Goal: Task Accomplishment & Management: Complete application form

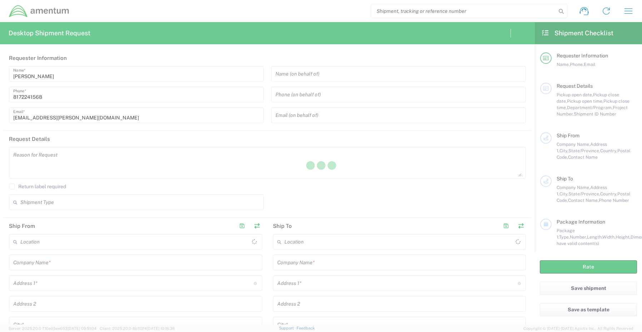
type input "[GEOGRAPHIC_DATA]"
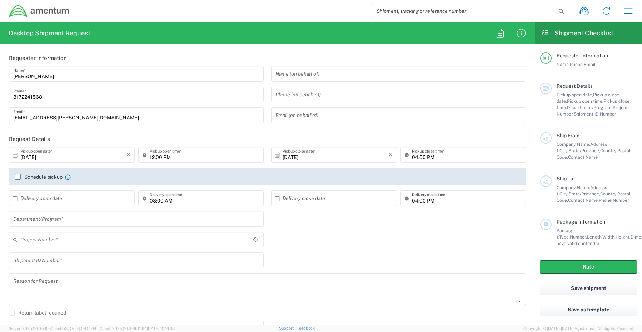
type input "CORP"
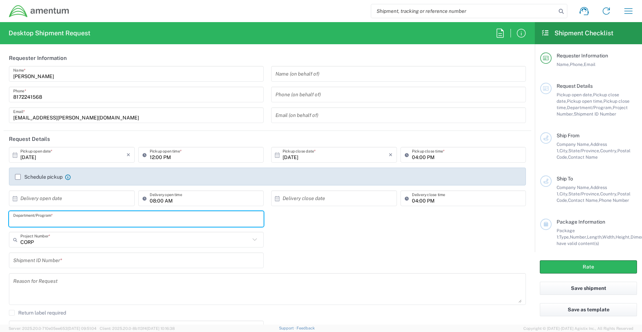
click at [47, 218] on input "text" at bounding box center [136, 219] width 246 height 12
paste input "[PERSON_NAME]"
type input "[PERSON_NAME]"
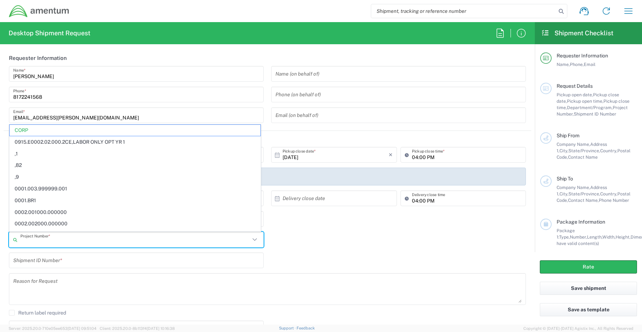
click at [47, 241] on input "text" at bounding box center [135, 240] width 230 height 12
paste input "OVHD.100468.TT000"
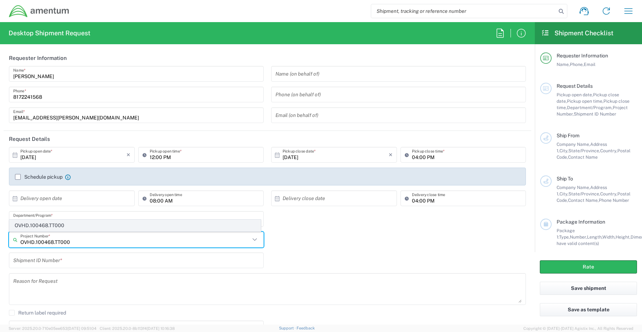
type input "OVHD.100468.TT000"
click at [39, 225] on span "OVHD.100468.TT000" at bounding box center [135, 225] width 251 height 11
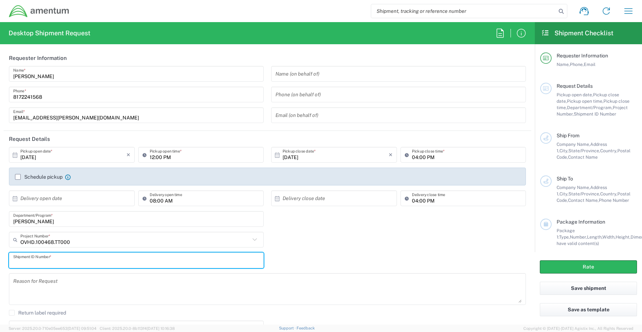
click at [33, 258] on input "text" at bounding box center [136, 261] width 246 height 12
paste input "[PERSON_NAME] - REQ0175783"
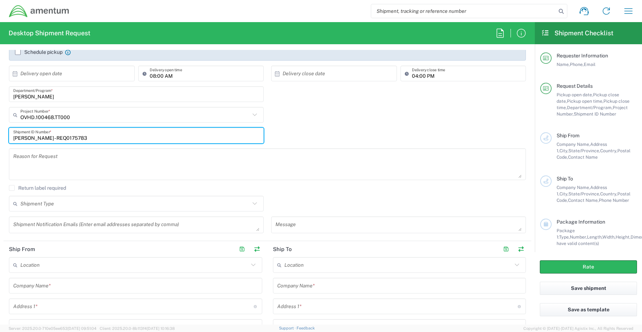
scroll to position [143, 0]
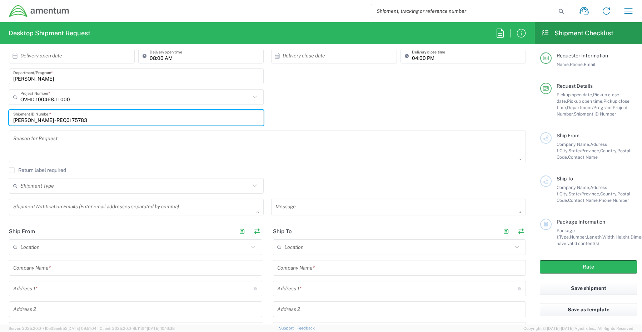
type input "[PERSON_NAME] - REQ0175783"
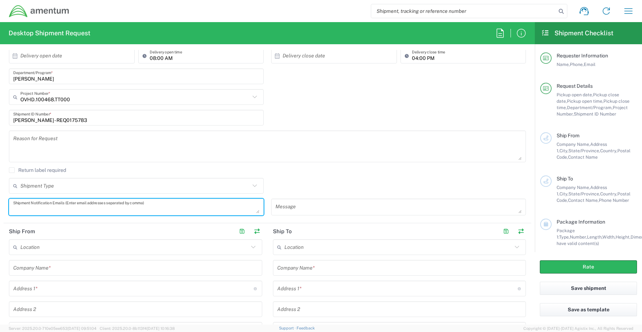
click at [30, 206] on textarea at bounding box center [136, 207] width 246 height 12
click at [22, 206] on textarea at bounding box center [136, 207] width 246 height 12
paste textarea "[PERSON_NAME][EMAIL_ADDRESS][PERSON_NAME][DOMAIN_NAME]"
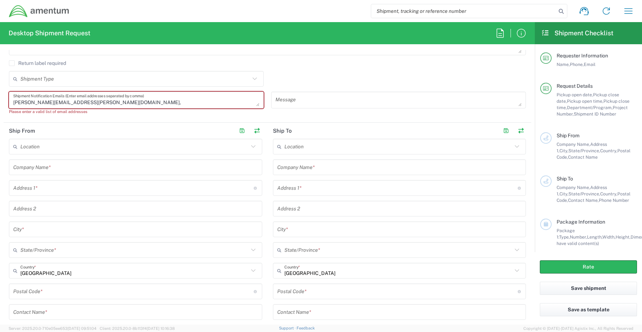
scroll to position [286, 0]
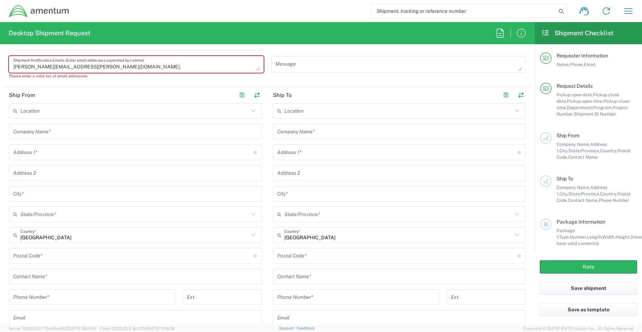
type textarea "[PERSON_NAME][EMAIL_ADDRESS][PERSON_NAME][DOMAIN_NAME],"
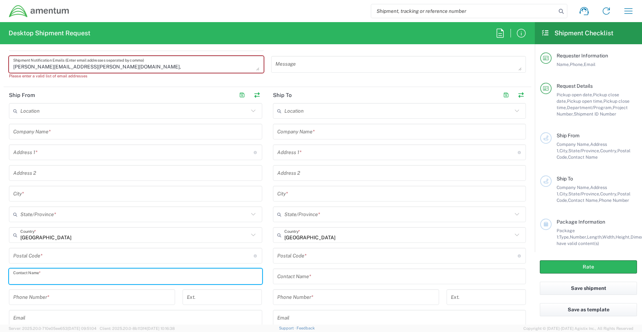
click at [59, 276] on input "text" at bounding box center [135, 277] width 245 height 12
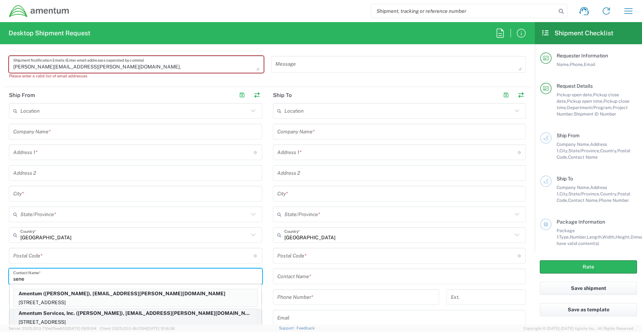
type input "sene"
click at [60, 322] on p "[STREET_ADDRESS]" at bounding box center [136, 322] width 244 height 9
type input "Amentum Services, Inc."
type input "[STREET_ADDRESS]"
type input "[GEOGRAPHIC_DATA]"
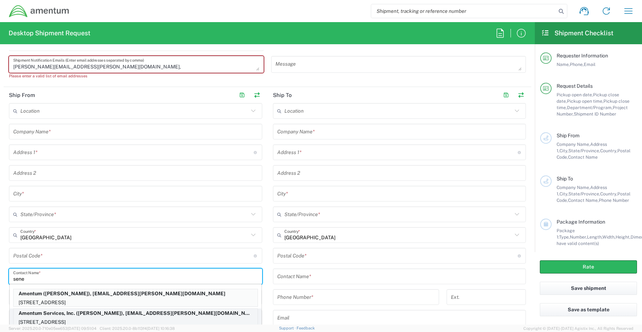
type input "[US_STATE]"
type input "76177"
type input "[PERSON_NAME]"
type input "[PHONE_NUMBER]"
type input "[EMAIL_ADDRESS][PERSON_NAME][DOMAIN_NAME]"
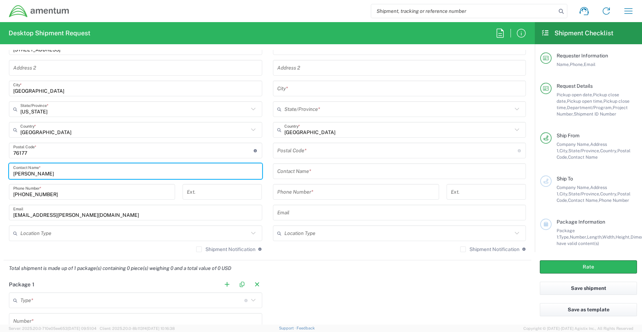
scroll to position [393, 0]
click at [27, 235] on input "text" at bounding box center [134, 232] width 228 height 12
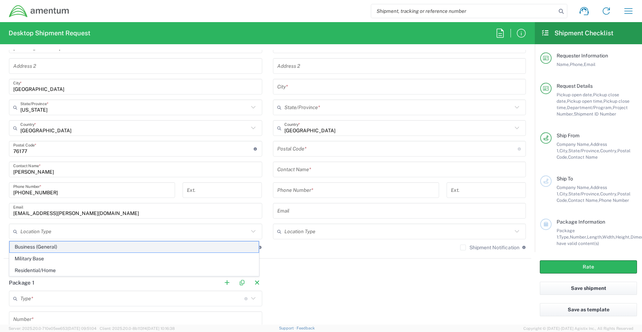
click at [31, 246] on span "Business (General)" at bounding box center [134, 247] width 249 height 11
type input "Business (General)"
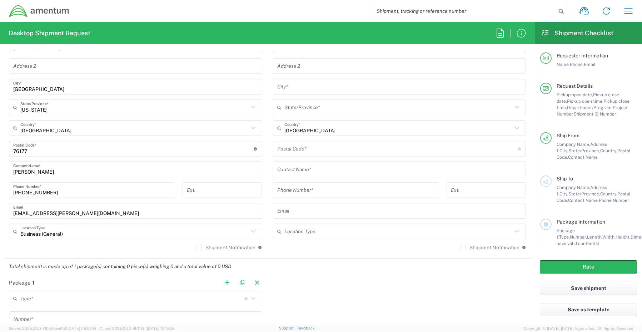
click at [192, 246] on div "Shipment Notification If checked, a shipment notification email will be sent to…" at bounding box center [135, 250] width 253 height 11
click at [199, 246] on label "Shipment Notification" at bounding box center [225, 248] width 59 height 6
click at [199, 248] on input "Shipment Notification" at bounding box center [199, 248] width 0 height 0
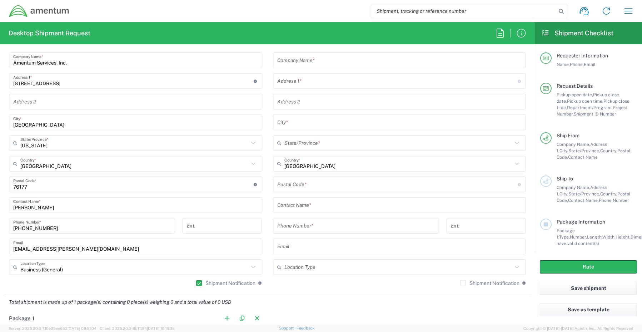
click at [310, 59] on input "text" at bounding box center [399, 60] width 245 height 12
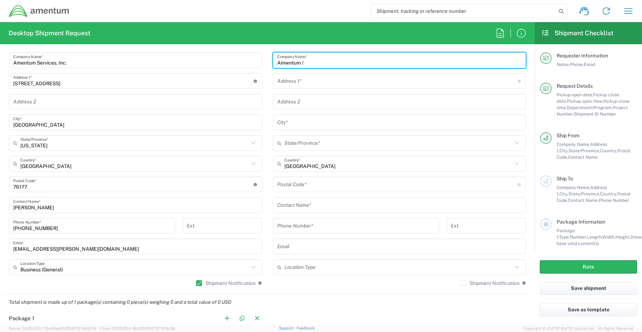
click at [320, 65] on input "Amwntum /" at bounding box center [399, 60] width 245 height 12
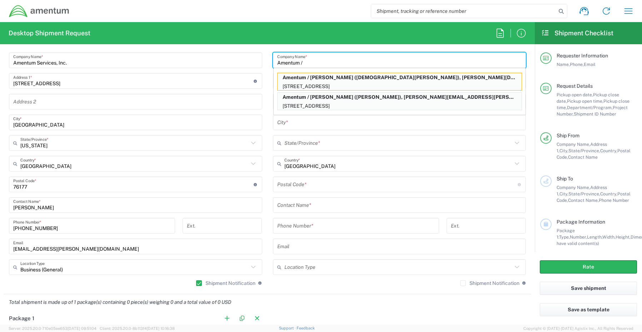
click at [309, 61] on input "Amentum /" at bounding box center [399, 60] width 245 height 12
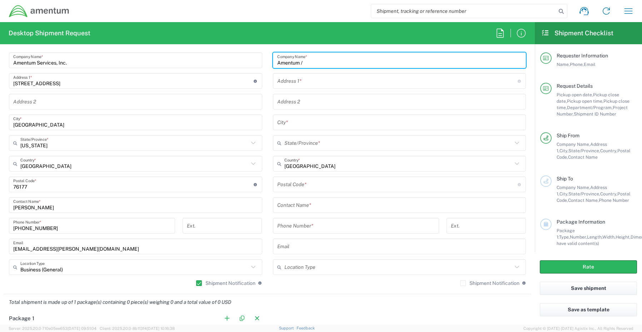
click at [326, 60] on input "Amentum /" at bounding box center [399, 60] width 245 height 12
paste input "[PERSON_NAME]"
type input "Amentum / [PERSON_NAME]"
click at [303, 208] on input "text" at bounding box center [399, 205] width 245 height 12
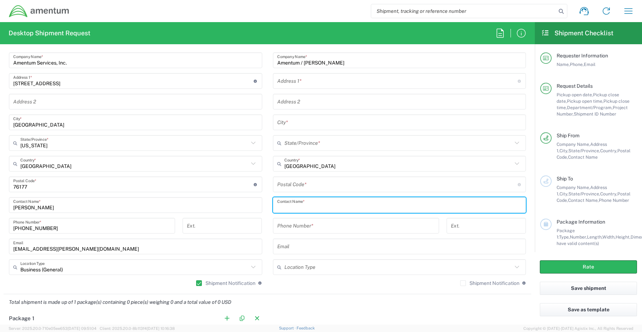
paste input "[PERSON_NAME]"
type input "[PERSON_NAME]"
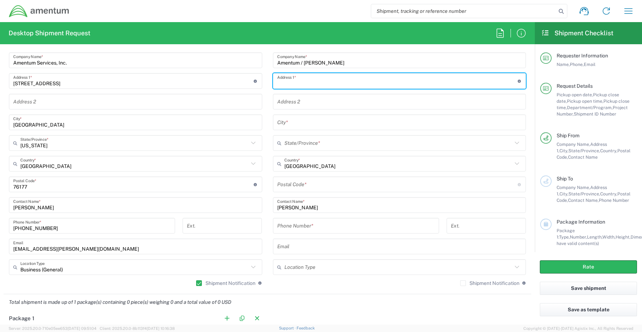
click at [292, 81] on input "text" at bounding box center [397, 81] width 240 height 12
paste input "1716 Meadow [PERSON_NAME] Ct."
type input "1716 Meadow [PERSON_NAME] Ct."
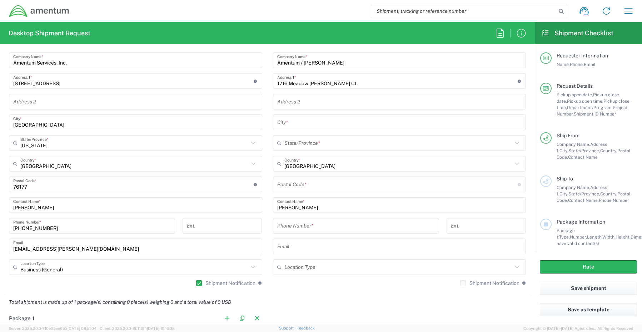
click at [328, 126] on input "text" at bounding box center [399, 122] width 245 height 12
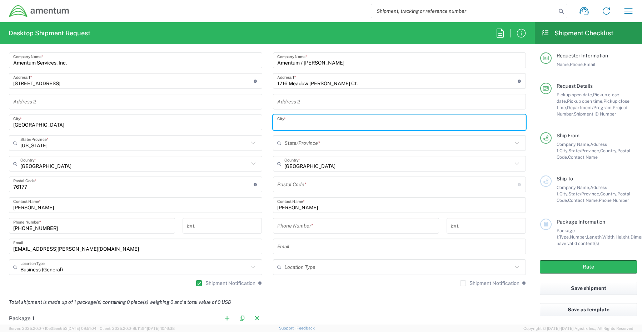
paste input "[GEOGRAPHIC_DATA]"
type input "[GEOGRAPHIC_DATA]"
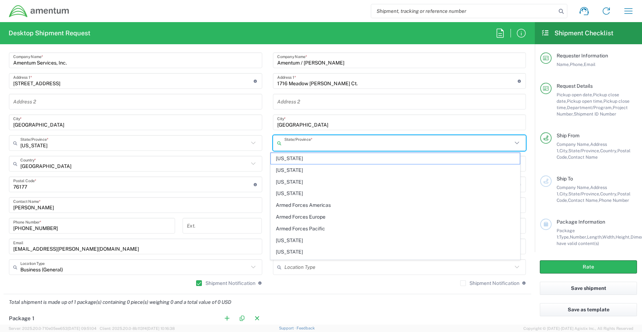
click at [296, 144] on input "text" at bounding box center [398, 143] width 228 height 12
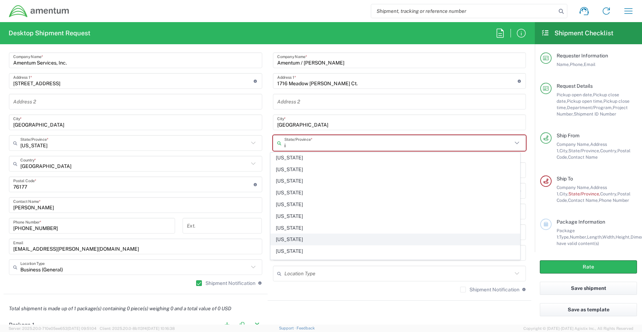
scroll to position [71, 0]
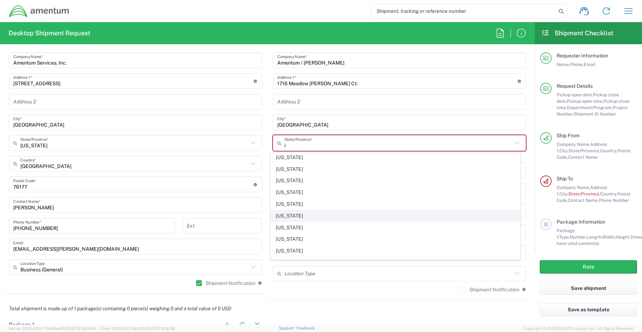
click at [291, 216] on span "[US_STATE]" at bounding box center [395, 216] width 249 height 11
type input "[US_STATE]"
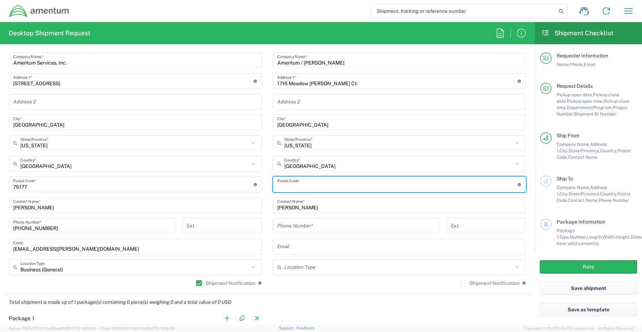
click at [308, 183] on input "undefined" at bounding box center [397, 185] width 240 height 12
paste input "47331"
type input "47331"
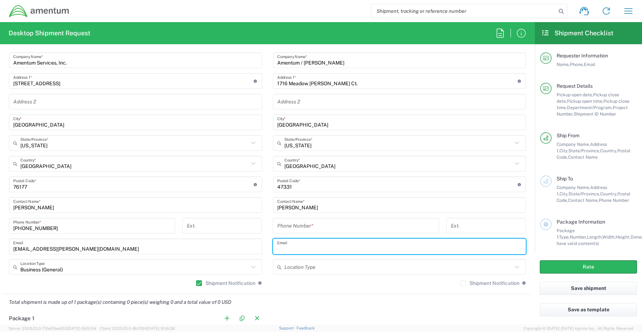
click at [333, 245] on input "text" at bounding box center [399, 247] width 245 height 12
paste input "[PHONE_NUMBER]"
type input "[PHONE_NUMBER]"
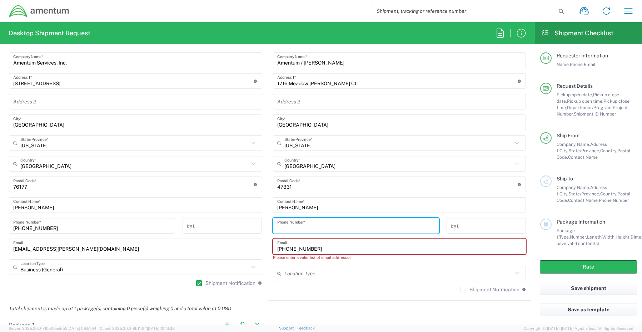
click at [311, 224] on input "tel" at bounding box center [355, 226] width 157 height 12
paste input "[PHONE_NUMBER]"
type input "[PHONE_NUMBER]"
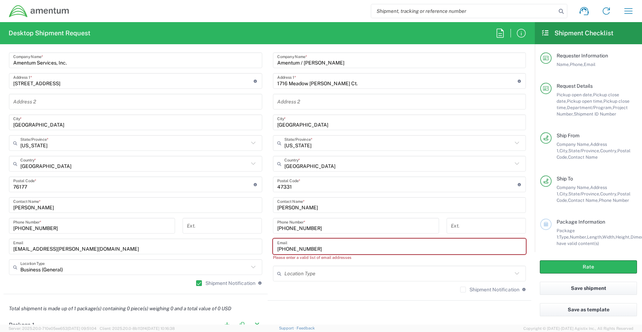
drag, startPoint x: 337, startPoint y: 250, endPoint x: 238, endPoint y: 242, distance: 99.9
click at [240, 242] on div "Ship From Location [PHONE_NUMBER] [PHONE_NUMBER] [PHONE_NUMBER] [PHONE_NUMBER] …" at bounding box center [267, 158] width 527 height 285
paste input "[PERSON_NAME][EMAIL_ADDRESS][DOMAIN_NAME]"
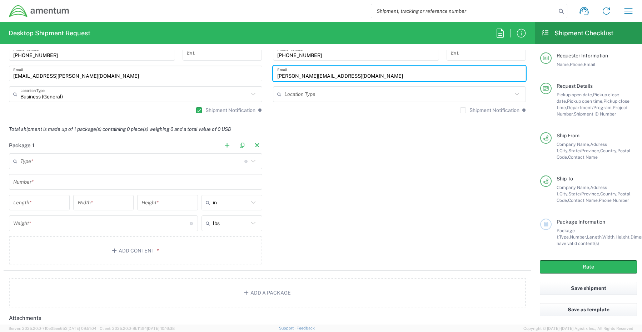
scroll to position [536, 0]
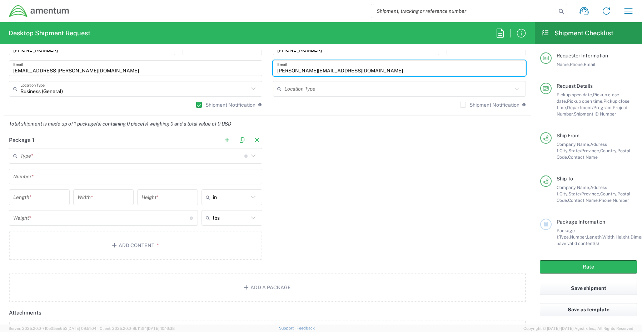
type input "[PERSON_NAME][EMAIL_ADDRESS][DOMAIN_NAME]"
click at [37, 156] on input "text" at bounding box center [132, 156] width 224 height 12
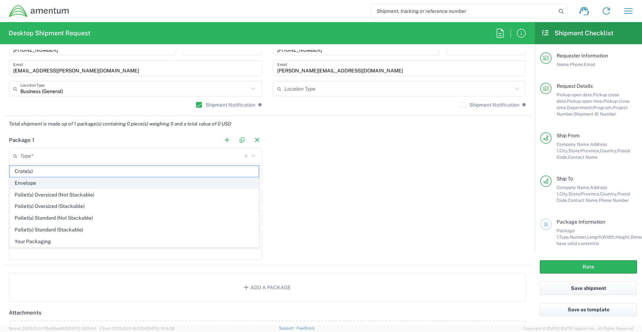
click at [33, 184] on span "Envelope" at bounding box center [134, 183] width 249 height 11
type input "Envelope"
type input "1"
type input "9.5"
type input "12.5"
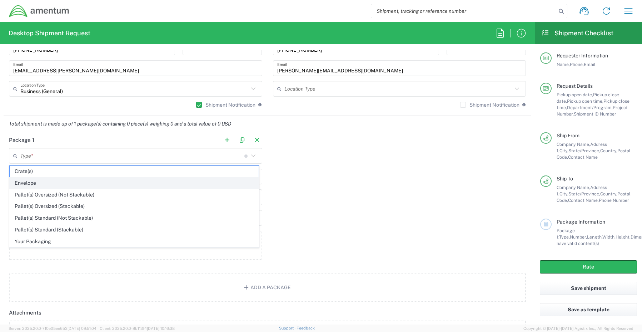
type input "0.25"
type input "1"
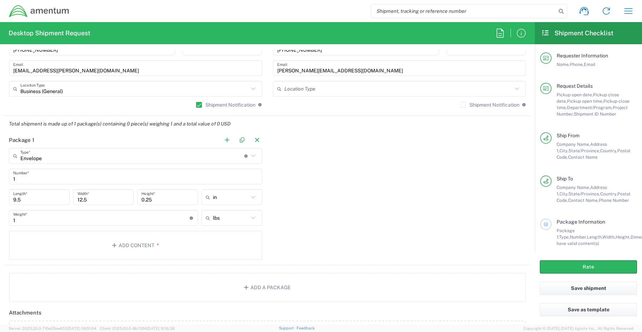
click at [49, 153] on input "Envelope" at bounding box center [132, 156] width 224 height 12
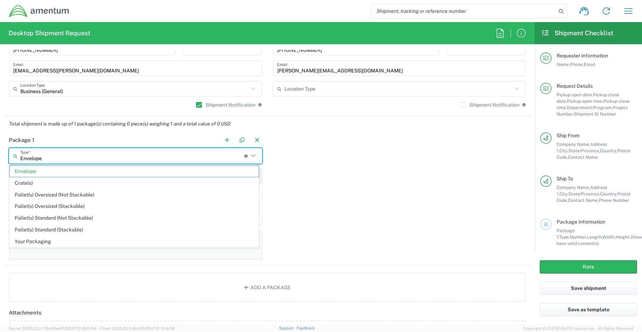
click at [37, 238] on span "Your Packaging" at bounding box center [134, 241] width 249 height 11
type input "Your Packaging"
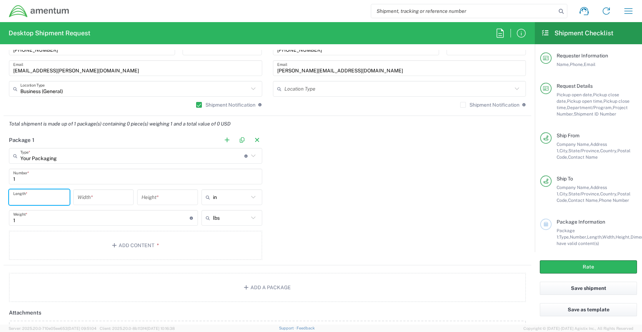
click at [44, 201] on input "number" at bounding box center [39, 197] width 52 height 12
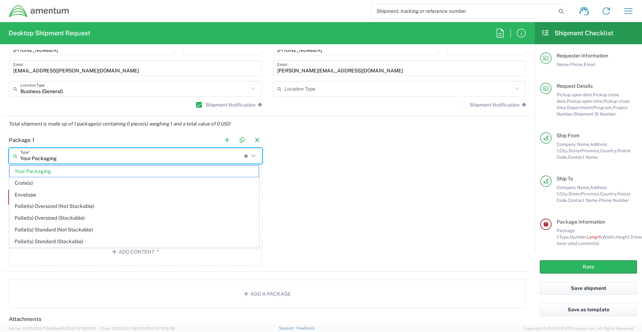
click at [56, 156] on input "Your Packaging" at bounding box center [132, 156] width 224 height 12
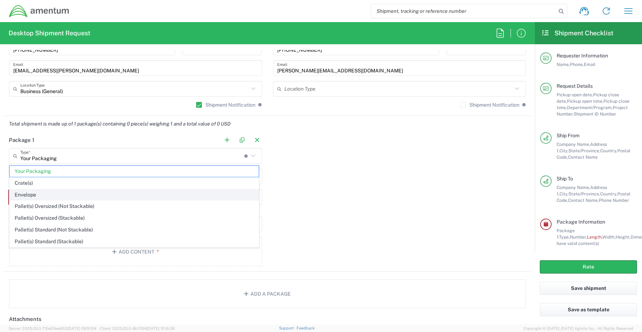
click at [35, 196] on span "Envelope" at bounding box center [134, 195] width 249 height 11
type input "Envelope"
type input "9.5"
type input "12.5"
type input "0.25"
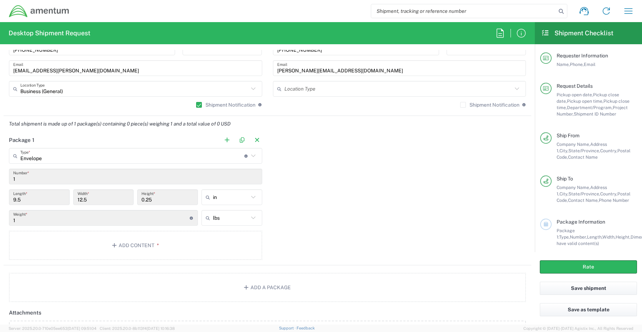
click at [37, 157] on input "Envelope" at bounding box center [132, 156] width 224 height 12
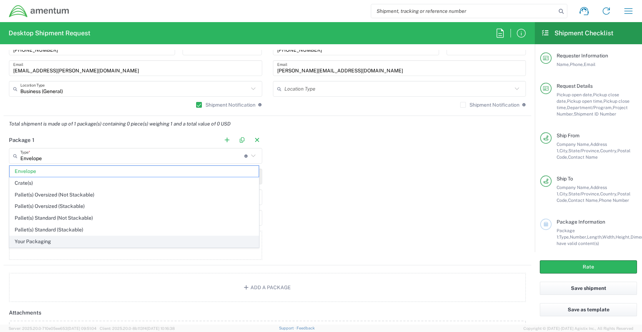
click at [32, 240] on span "Your Packaging" at bounding box center [134, 241] width 249 height 11
type input "Your Packaging"
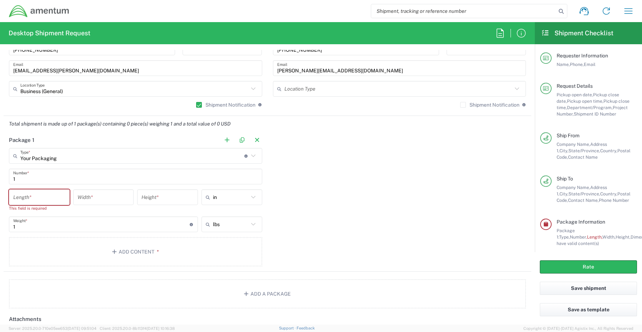
click at [48, 195] on input "number" at bounding box center [39, 197] width 52 height 12
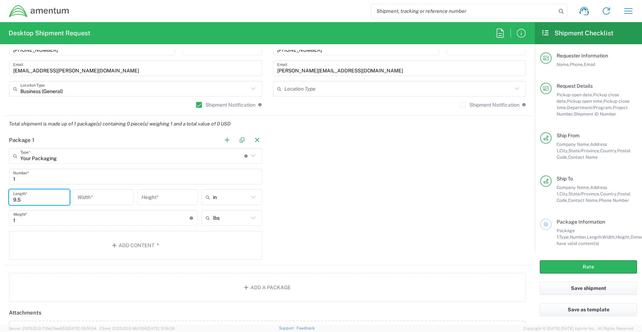
type input "9.5"
type input "12.5"
type input ".5"
type input ".25"
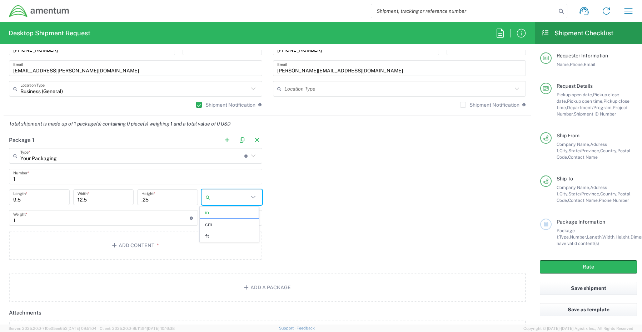
type input "in"
click at [144, 245] on button "Add Content *" at bounding box center [135, 245] width 253 height 29
type input "lbs"
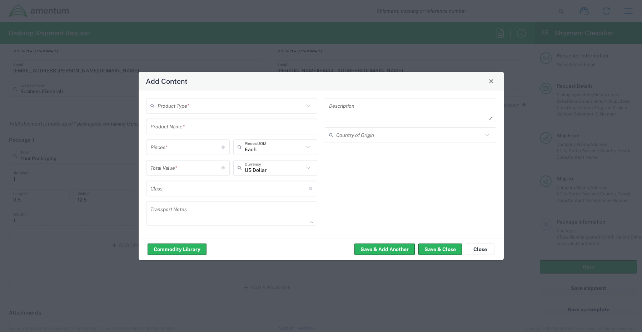
click at [176, 99] on div "Product Type *" at bounding box center [231, 106] width 171 height 16
click at [180, 132] on span "General Commodity" at bounding box center [232, 132] width 170 height 11
type input "General Commodity"
click at [193, 131] on input "text" at bounding box center [231, 126] width 163 height 12
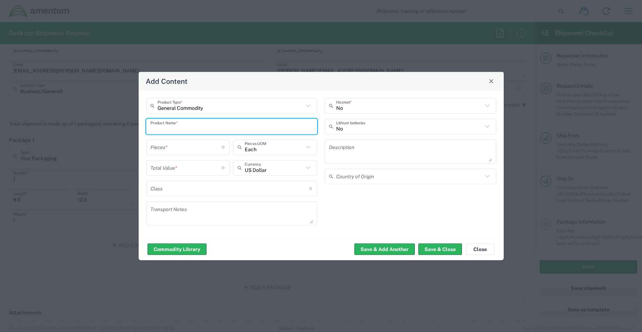
paste input "USB - SCTASK0258264 Verbatim – V3 128GB SN: YB1284Z250079361QL"
type input "USB - SCTASK0258264 Verbatim – V3 128GB SN: YB1284Z250079361QL"
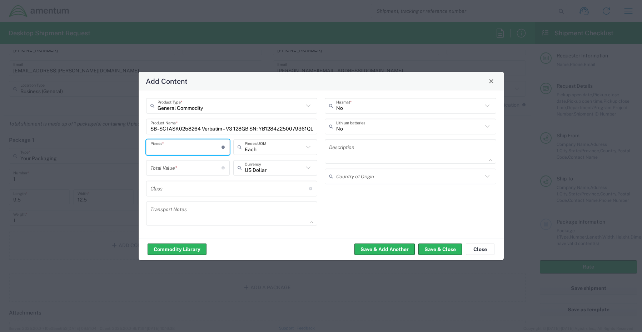
scroll to position [0, 0]
type input "1"
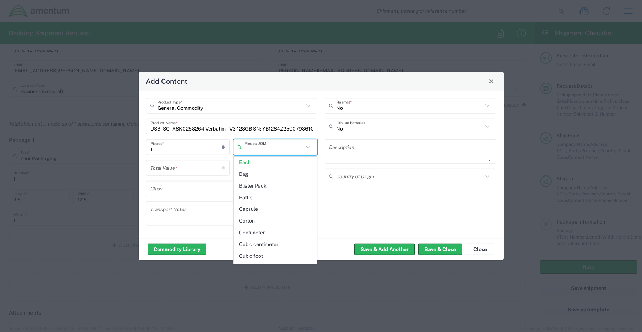
type input "Each"
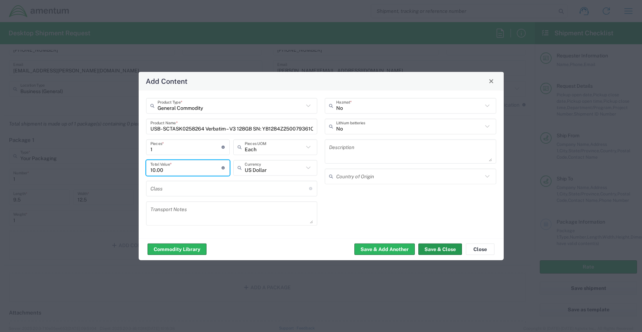
type input "10.00"
click at [442, 247] on button "Save & Close" at bounding box center [440, 249] width 44 height 11
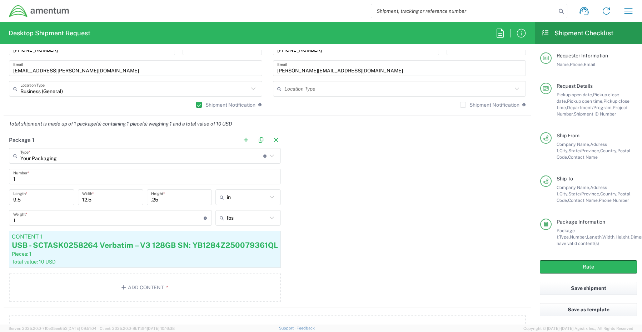
click at [37, 158] on input "Your Packaging" at bounding box center [141, 156] width 243 height 12
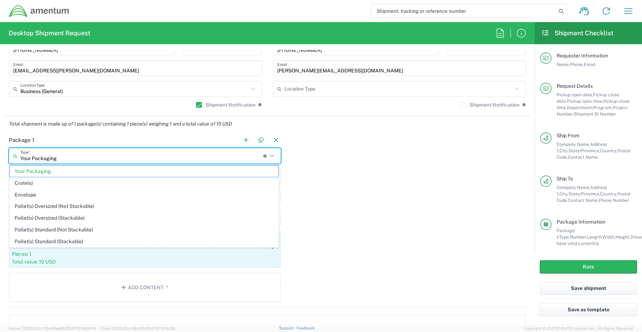
click at [32, 195] on span "Envelope" at bounding box center [144, 195] width 268 height 11
type input "Envelope"
type input "0.25"
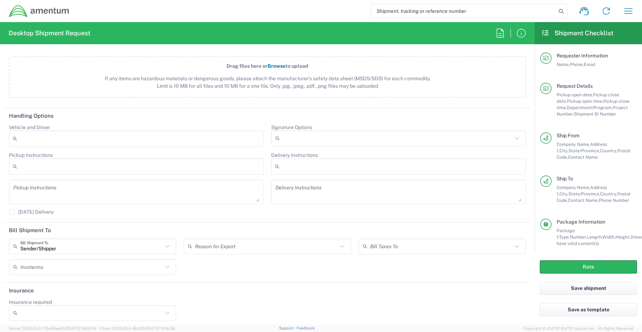
scroll to position [847, 0]
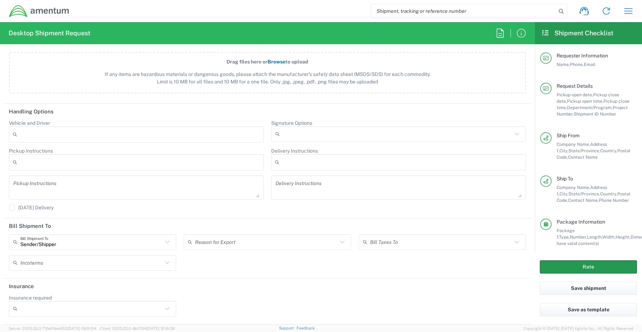
click at [570, 264] on button "Rate" at bounding box center [587, 267] width 97 height 13
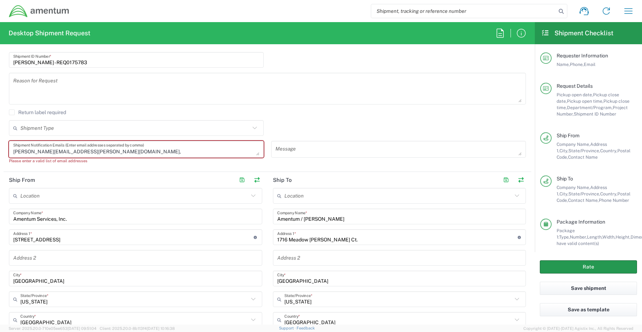
scroll to position [132, 0]
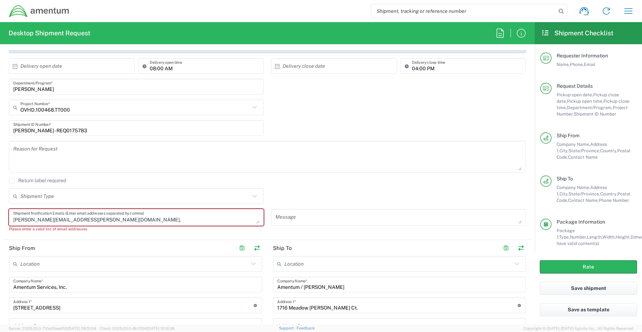
click at [85, 221] on textarea "[PERSON_NAME][EMAIL_ADDRESS][PERSON_NAME][DOMAIN_NAME]," at bounding box center [136, 217] width 246 height 12
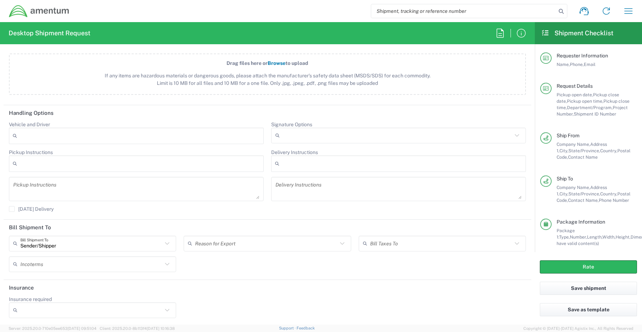
scroll to position [840, 0]
type textarea "[PERSON_NAME][EMAIL_ADDRESS][PERSON_NAME][DOMAIN_NAME]"
click at [559, 265] on button "Rate" at bounding box center [587, 267] width 97 height 13
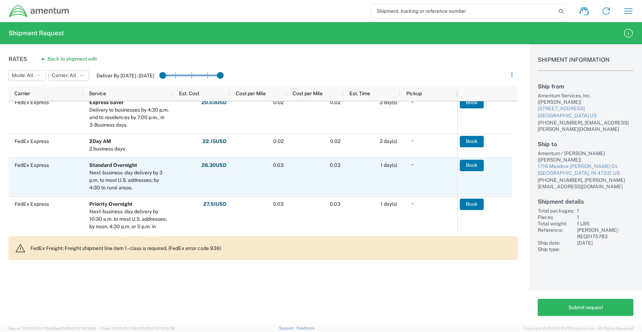
scroll to position [250, 0]
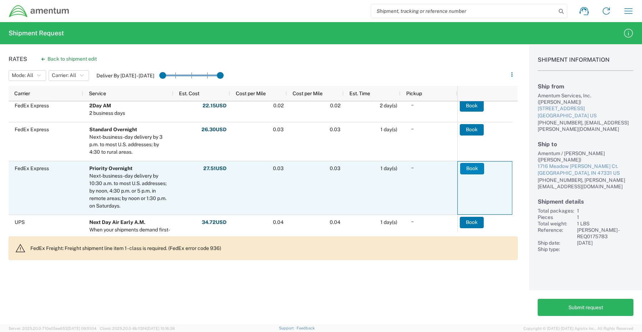
click at [475, 170] on button "Book" at bounding box center [472, 168] width 24 height 11
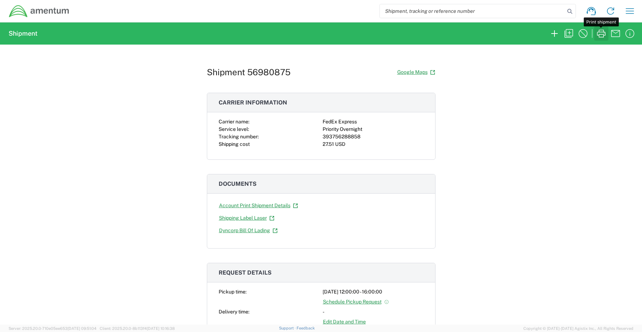
click at [601, 34] on icon "button" at bounding box center [600, 33] width 11 height 11
click at [552, 37] on icon "button" at bounding box center [553, 33] width 11 height 11
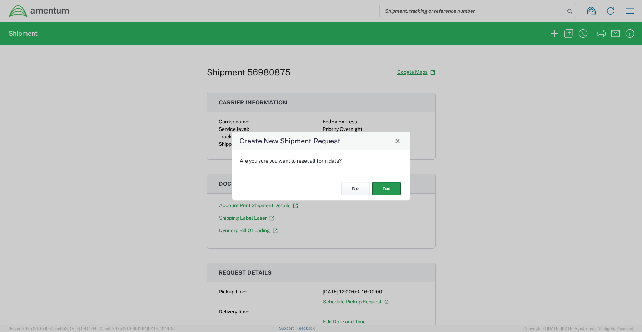
click at [385, 191] on button "Yes" at bounding box center [386, 188] width 29 height 13
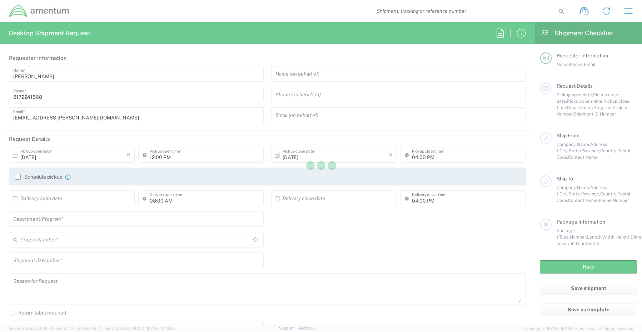
type input "CORP"
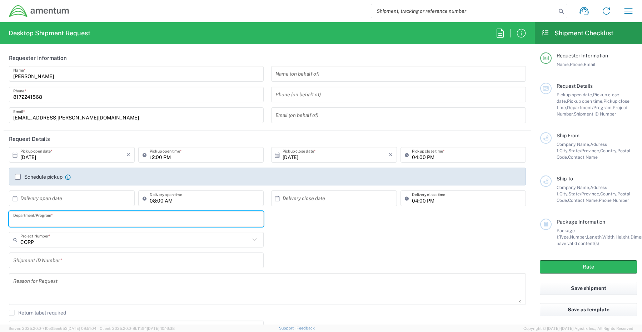
click at [55, 219] on input "text" at bounding box center [136, 219] width 246 height 12
paste input "[PERSON_NAME]"
type input "[PERSON_NAME]"
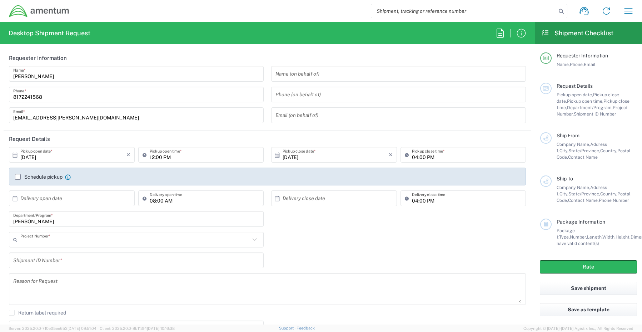
click at [36, 242] on input "text" at bounding box center [135, 240] width 230 height 12
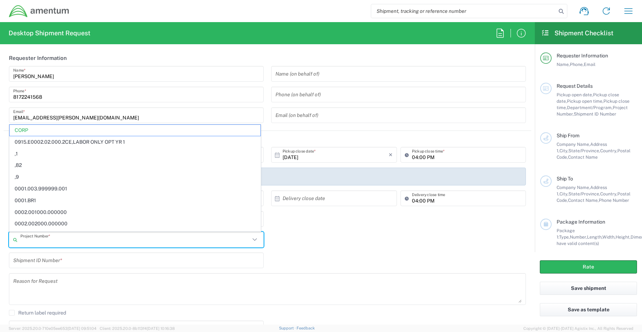
paste input "ADMN.600286.00000"
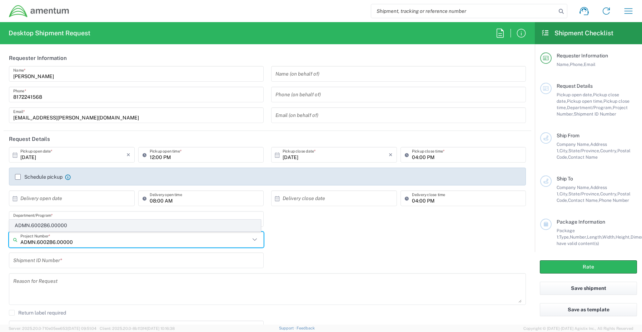
type input "ADMN.600286.00000"
click at [42, 225] on span "ADMN.600286.00000" at bounding box center [135, 225] width 251 height 11
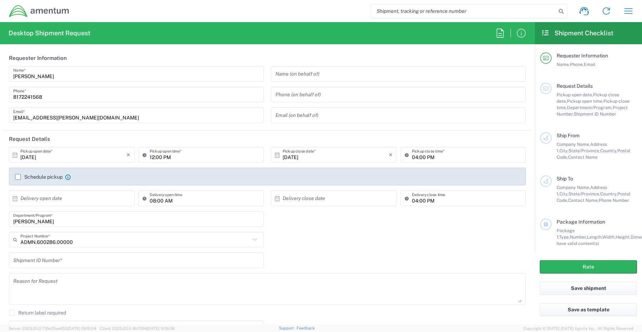
click at [40, 264] on input "text" at bounding box center [136, 261] width 246 height 12
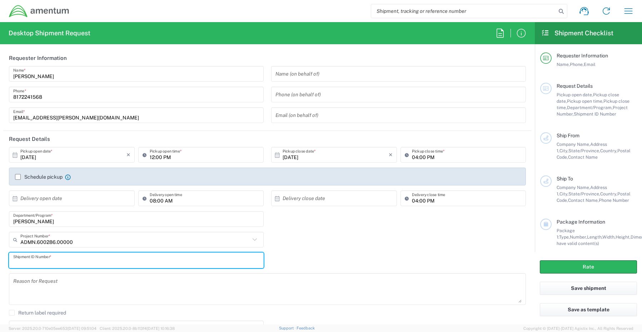
paste input "[PERSON_NAME] - REQ0236822"
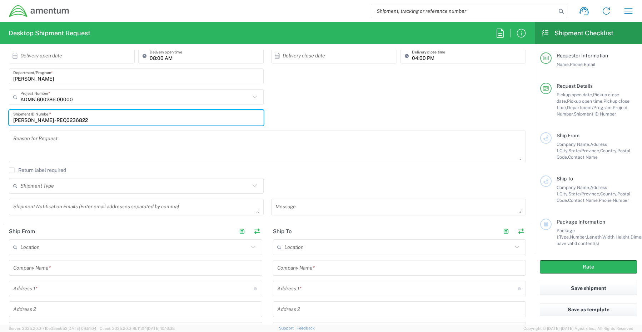
scroll to position [179, 0]
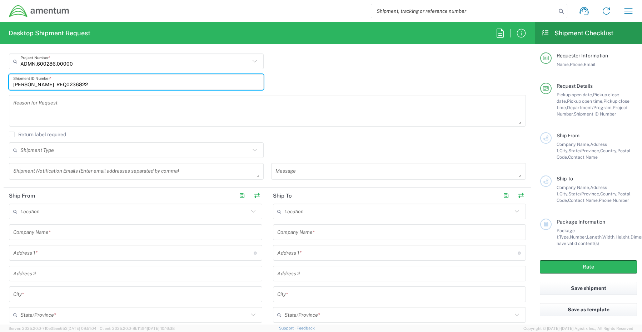
type input "[PERSON_NAME] - REQ0236822"
click at [57, 172] on textarea at bounding box center [136, 171] width 246 height 12
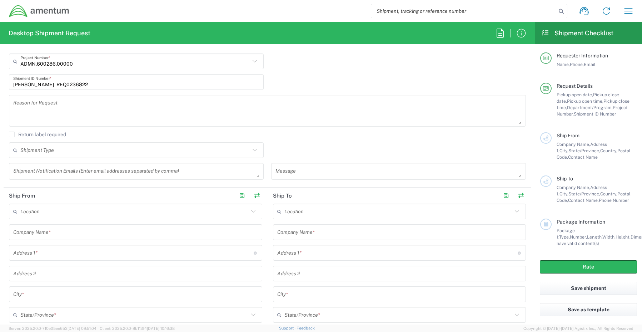
click at [28, 173] on textarea at bounding box center [136, 171] width 246 height 12
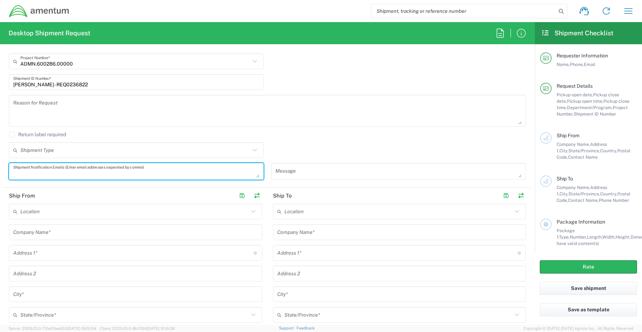
paste textarea "[PERSON_NAME][EMAIL_ADDRESS][PERSON_NAME][DOMAIN_NAME]"
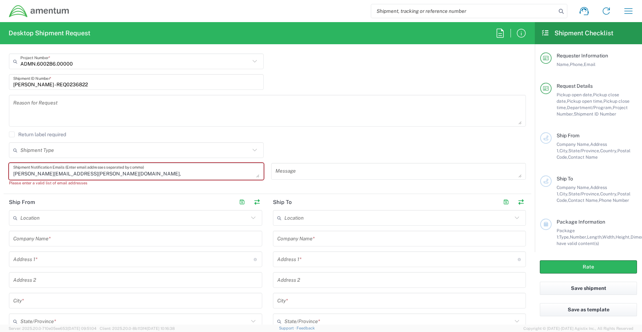
click at [106, 176] on textarea "[PERSON_NAME][EMAIL_ADDRESS][PERSON_NAME][DOMAIN_NAME]," at bounding box center [136, 171] width 246 height 12
paste textarea "[EMAIL_ADDRESS][DOMAIN_NAME]"
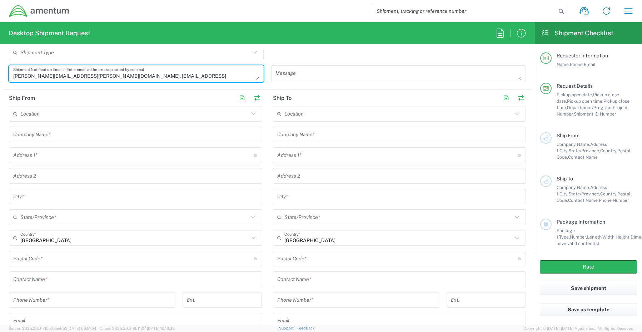
scroll to position [286, 0]
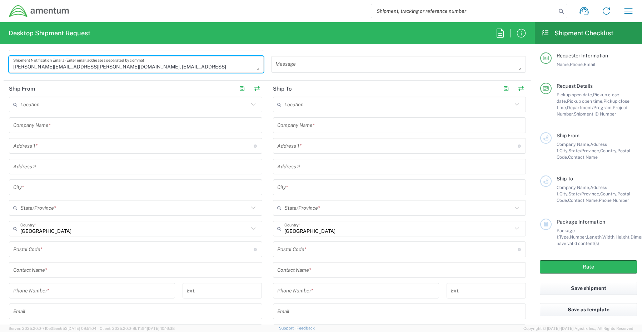
type textarea "[PERSON_NAME][EMAIL_ADDRESS][PERSON_NAME][DOMAIN_NAME], [EMAIL_ADDRESS][DOMAIN_…"
click at [40, 271] on input "text" at bounding box center [135, 270] width 245 height 12
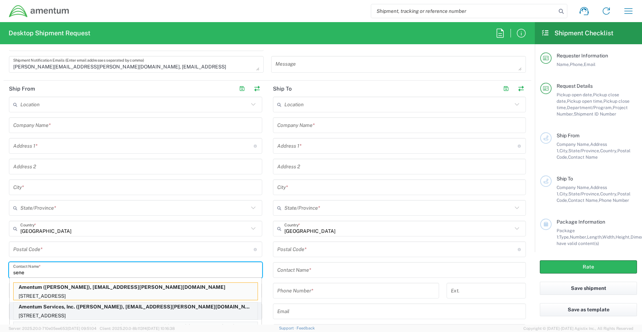
type input "sene"
click at [54, 315] on p "[STREET_ADDRESS]" at bounding box center [136, 316] width 244 height 9
type input "Amentum Services, Inc."
type input "[STREET_ADDRESS]"
type input "[GEOGRAPHIC_DATA]"
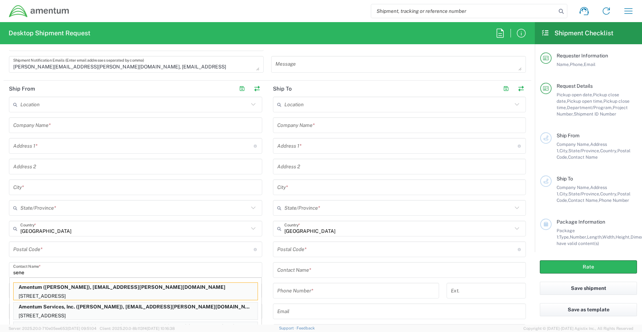
type input "[US_STATE]"
type input "76177"
type input "[PERSON_NAME]"
type input "[PHONE_NUMBER]"
type input "[EMAIL_ADDRESS][PERSON_NAME][DOMAIN_NAME]"
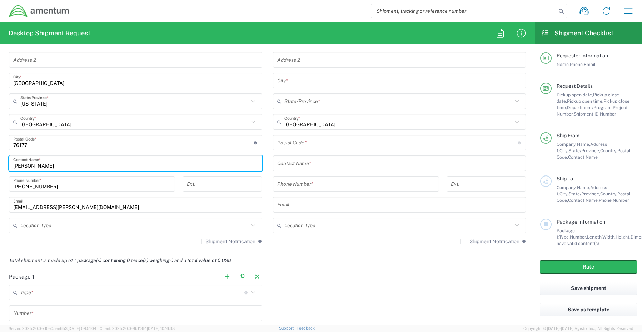
scroll to position [393, 0]
click at [32, 225] on input "text" at bounding box center [134, 225] width 228 height 12
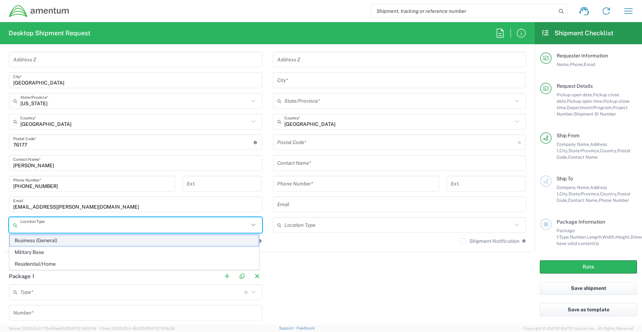
click at [37, 240] on span "Business (General)" at bounding box center [134, 240] width 249 height 11
type input "Business (General)"
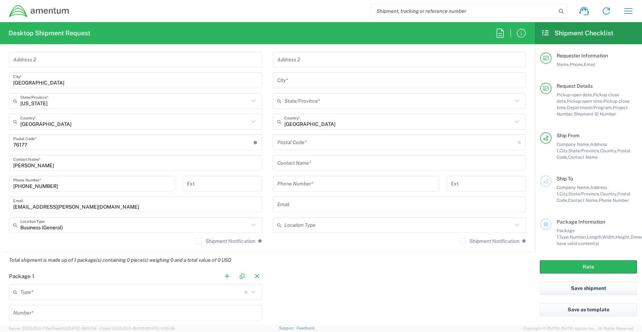
click at [197, 242] on label "Shipment Notification" at bounding box center [225, 241] width 59 height 6
click at [199, 241] on input "Shipment Notification" at bounding box center [199, 241] width 0 height 0
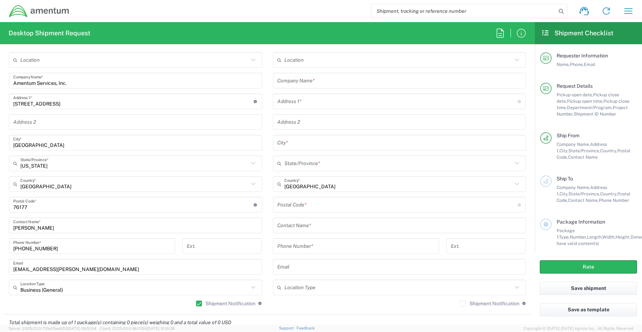
scroll to position [321, 0]
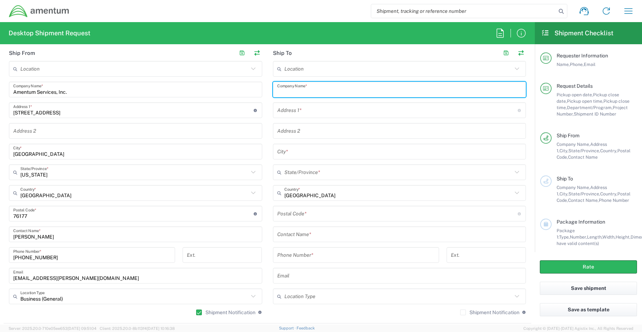
click at [297, 90] on input "text" at bounding box center [399, 90] width 245 height 12
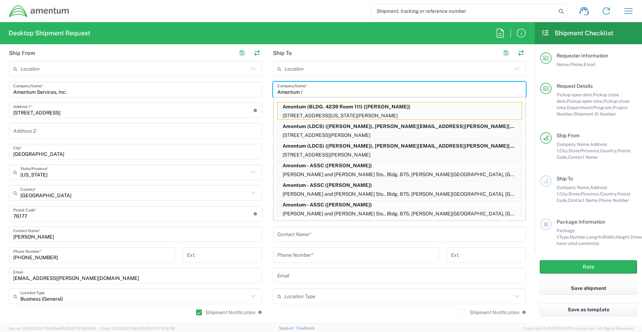
paste input "[PERSON_NAME]"
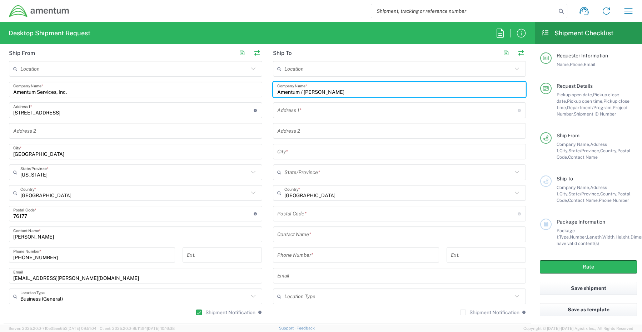
type input "Amentum / [PERSON_NAME]"
click at [308, 237] on input "text" at bounding box center [399, 234] width 245 height 12
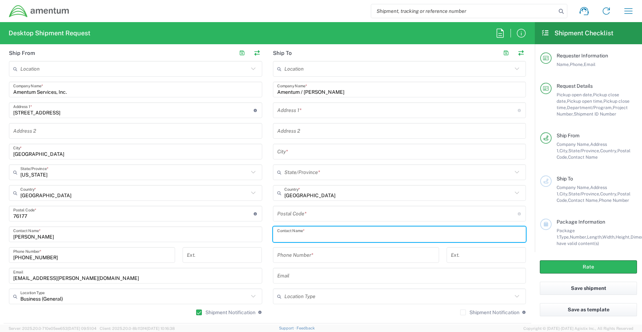
paste input "[PERSON_NAME]"
type input "[PERSON_NAME]"
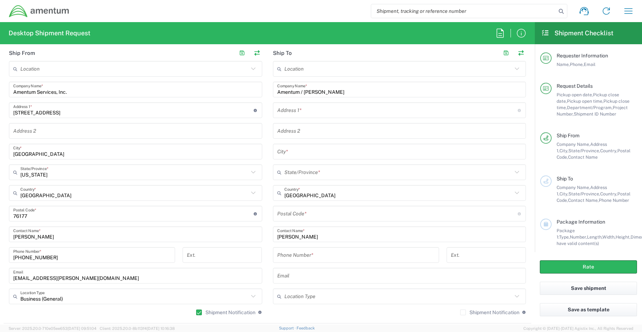
click at [303, 109] on input "text" at bounding box center [397, 110] width 240 height 12
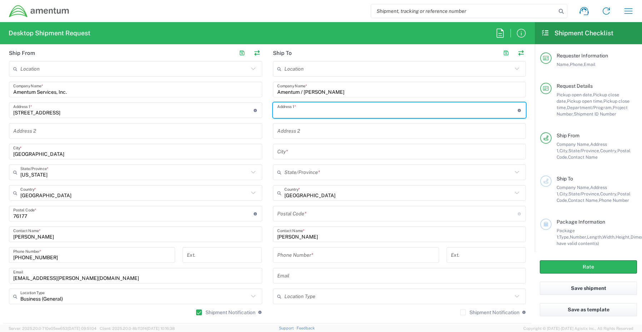
paste input "[STREET_ADDRESS]"
type input "[STREET_ADDRESS]"
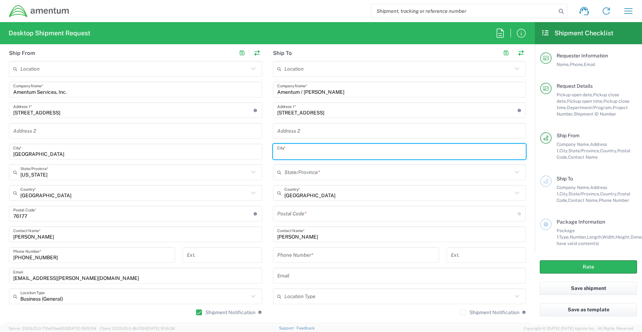
click at [302, 149] on input "text" at bounding box center [399, 152] width 245 height 12
paste input "[PERSON_NAME]"
type input "[PERSON_NAME]"
click at [290, 174] on input "text" at bounding box center [398, 172] width 228 height 12
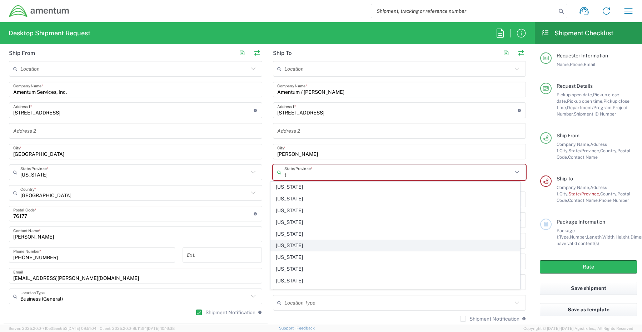
scroll to position [71, 0]
click at [293, 258] on span "[US_STATE]" at bounding box center [395, 257] width 249 height 11
type input "[US_STATE]"
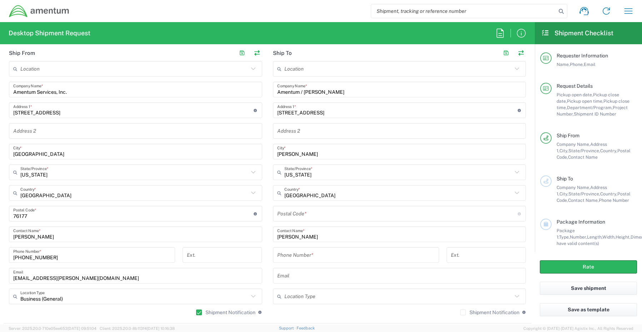
click at [291, 211] on input "undefined" at bounding box center [397, 214] width 240 height 12
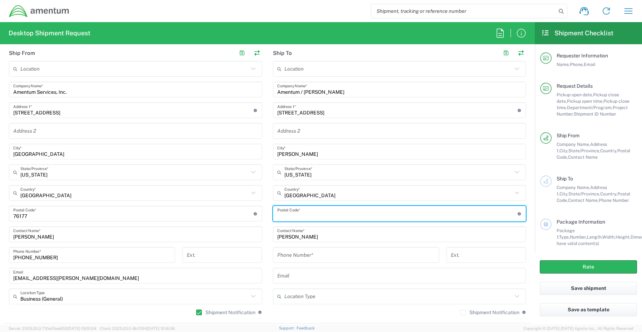
paste input "76028"
type input "76028"
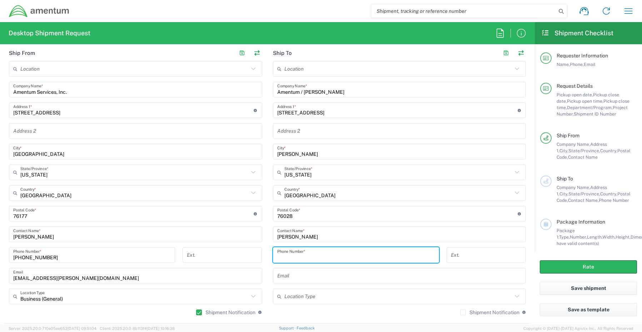
click at [303, 253] on input "tel" at bounding box center [355, 255] width 157 height 12
paste input "[PHONE_NUMBER]"
type input "[PHONE_NUMBER]"
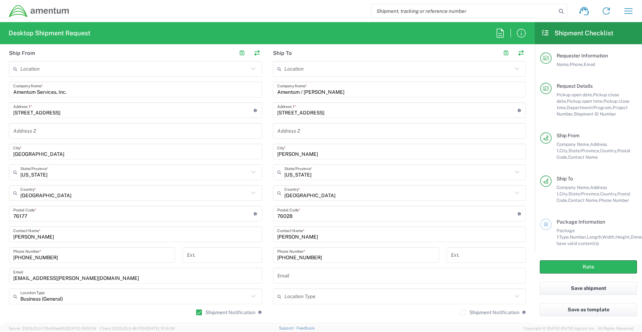
click at [311, 270] on input "text" at bounding box center [399, 276] width 245 height 12
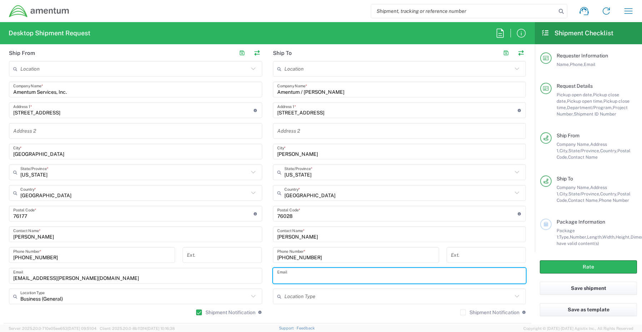
paste input "[PERSON_NAME][EMAIL_ADDRESS][PERSON_NAME][DOMAIN_NAME]"
type input "[PERSON_NAME][EMAIL_ADDRESS][PERSON_NAME][DOMAIN_NAME]"
click at [460, 313] on label "Shipment Notification" at bounding box center [489, 313] width 59 height 6
click at [463, 313] on input "Shipment Notification" at bounding box center [463, 313] width 0 height 0
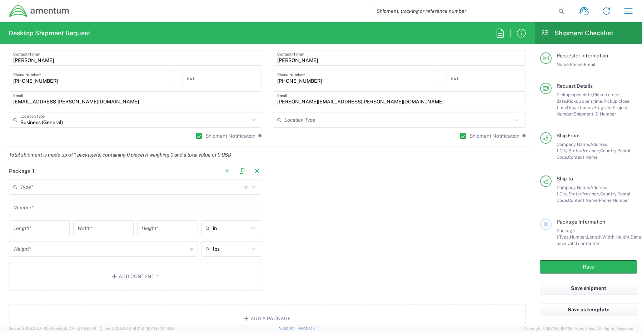
scroll to position [500, 0]
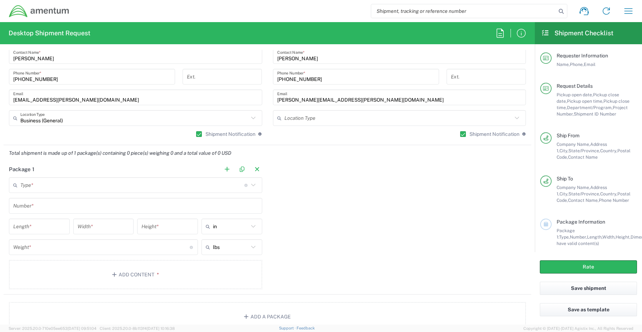
click at [45, 182] on input "text" at bounding box center [132, 185] width 224 height 12
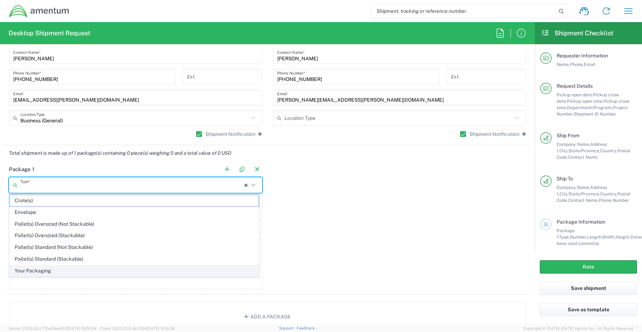
click at [47, 271] on span "Your Packaging" at bounding box center [134, 271] width 249 height 11
type input "Your Packaging"
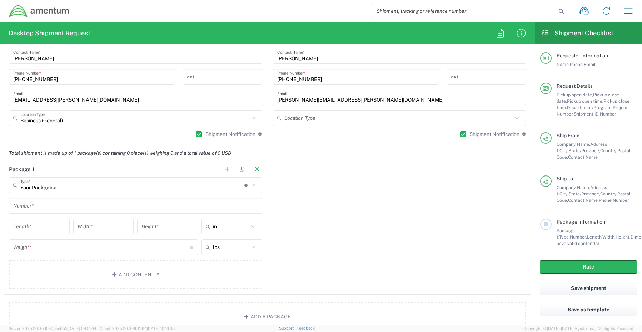
click at [44, 209] on input "text" at bounding box center [135, 206] width 245 height 12
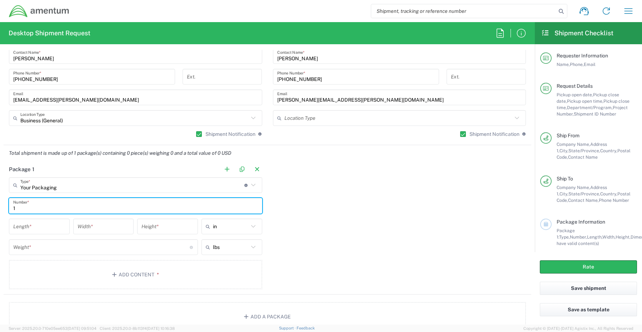
type input "1"
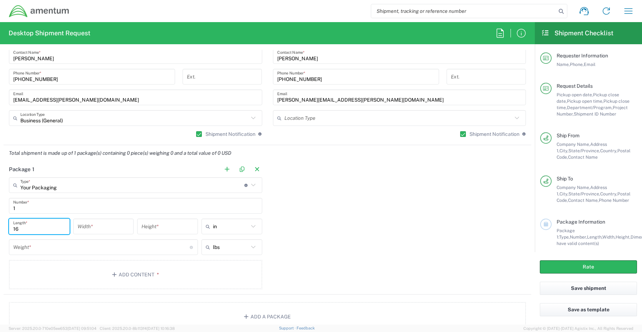
type input "16"
type input "14"
type input "3"
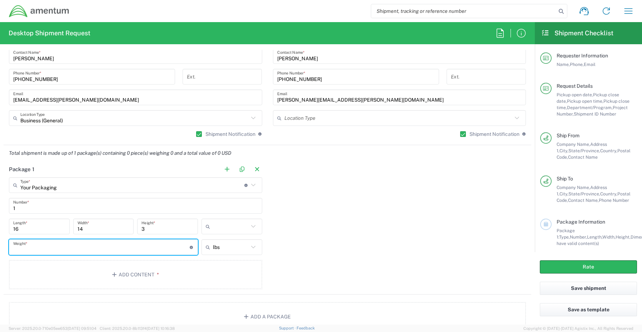
type input "in"
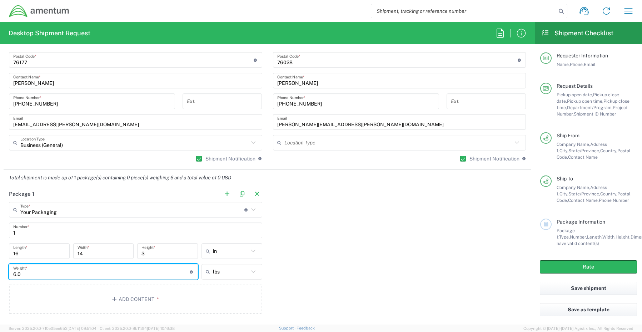
scroll to position [464, 0]
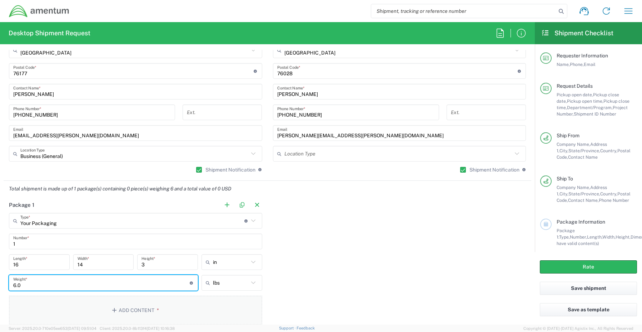
type input "6.0"
click at [132, 310] on button "Add Content *" at bounding box center [135, 310] width 253 height 29
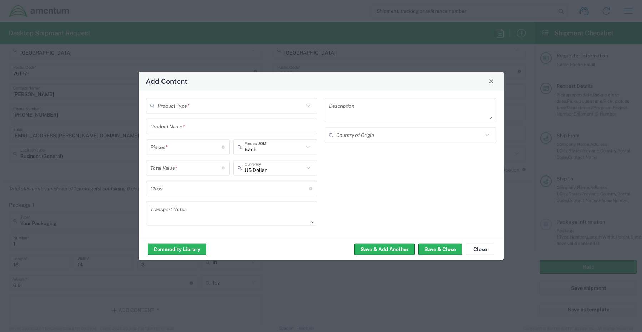
click at [174, 108] on input "text" at bounding box center [230, 106] width 146 height 12
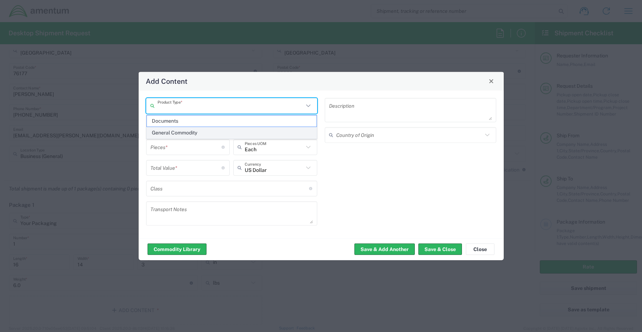
click at [173, 131] on span "General Commodity" at bounding box center [232, 132] width 170 height 11
type input "General Commodity"
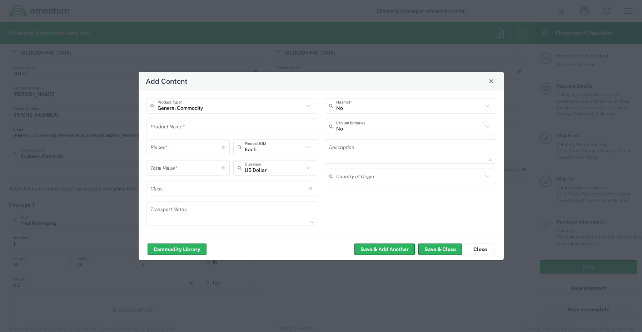
click at [172, 127] on input "text" at bounding box center [231, 126] width 163 height 12
paste input "Laptop - SCTASK0256820 Dell – CORP027226 service tag 6QPTVB4"
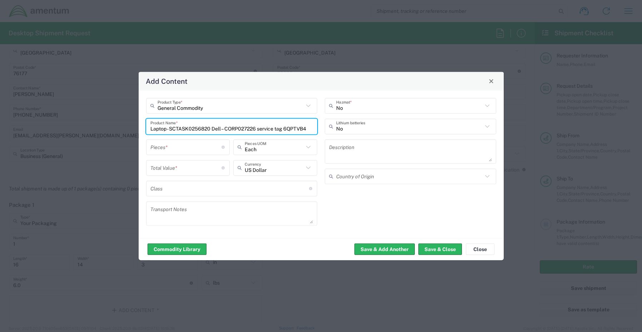
scroll to position [0, 12]
type input "Laptop - SCTASK0256820 Dell – CORP027226 service tag 6QPTVB4"
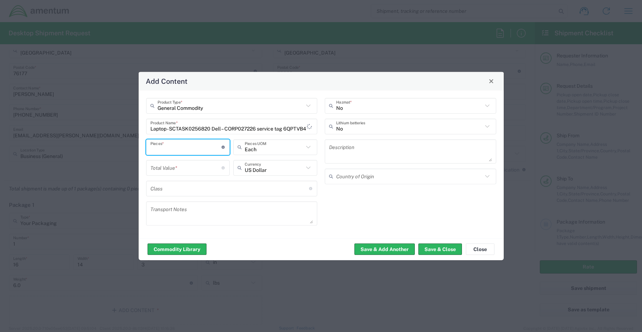
scroll to position [0, 0]
type input "1"
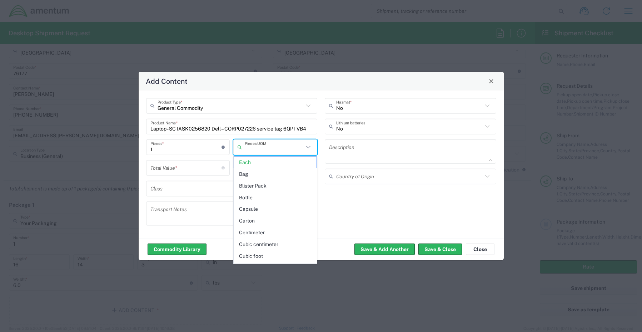
type input "Each"
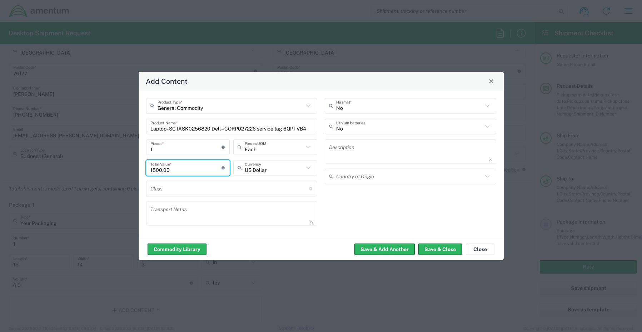
type input "1500.00"
drag, startPoint x: 356, startPoint y: 129, endPoint x: 352, endPoint y: 128, distance: 3.9
click at [355, 128] on input "text" at bounding box center [409, 126] width 146 height 12
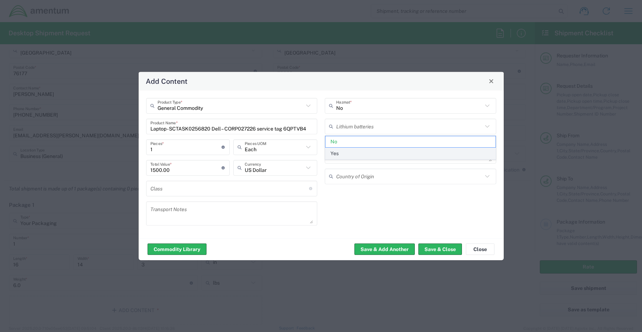
click at [343, 155] on span "Yes" at bounding box center [410, 153] width 170 height 11
type input "Yes"
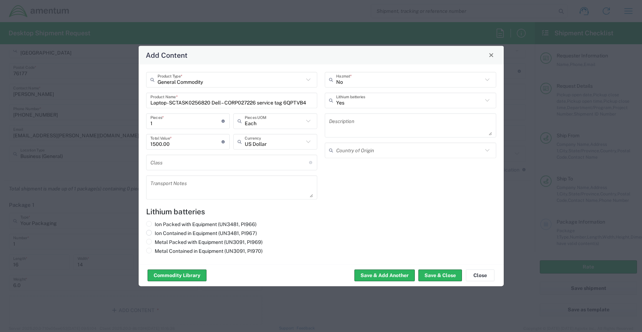
click at [156, 232] on input "Ion Contained in Equipment (UN3481, PI967)" at bounding box center [157, 232] width 5 height 5
radio input "true"
click at [436, 273] on button "Save & Close" at bounding box center [440, 275] width 44 height 11
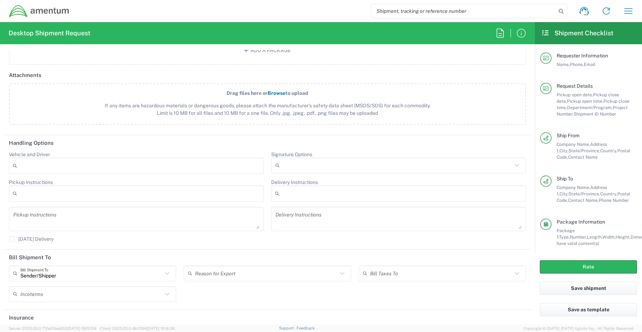
scroll to position [821, 0]
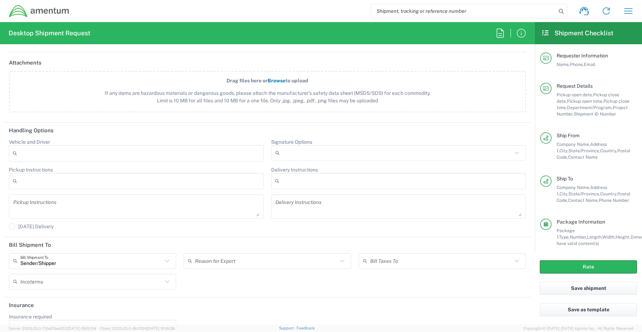
click at [287, 153] on input "Signature Options" at bounding box center [397, 152] width 230 height 11
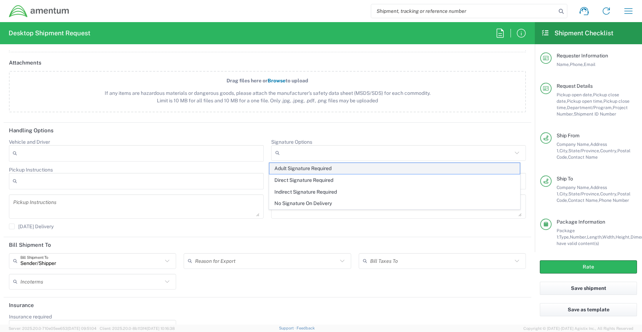
click at [291, 169] on span "Adult Signature Required" at bounding box center [394, 168] width 251 height 11
type input "Adult Signature Required"
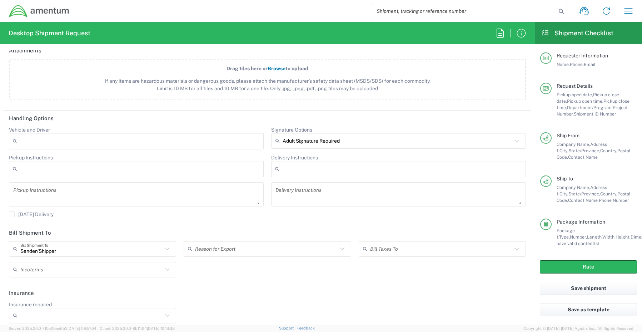
scroll to position [840, 0]
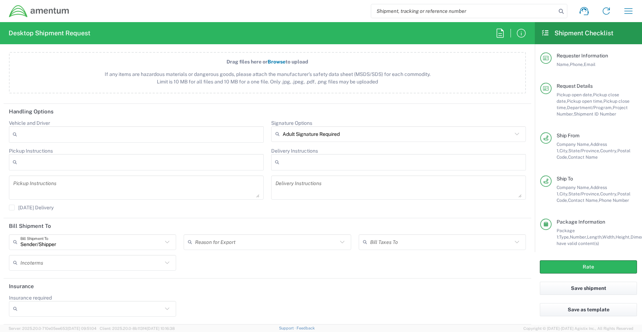
click at [56, 313] on input "Insurance required" at bounding box center [91, 308] width 142 height 11
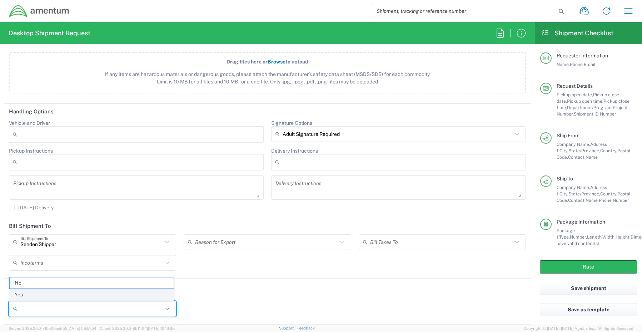
click at [32, 293] on span "Yes" at bounding box center [92, 295] width 164 height 11
type input "Yes"
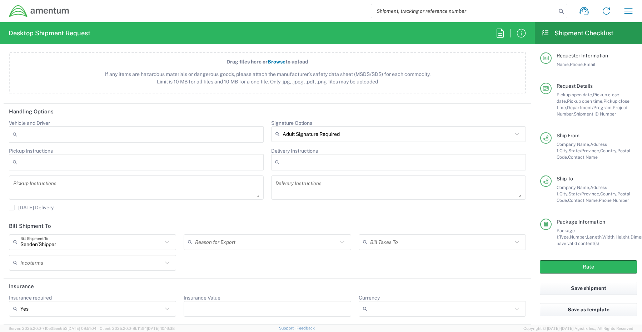
click at [210, 301] on div at bounding box center [267, 309] width 167 height 16
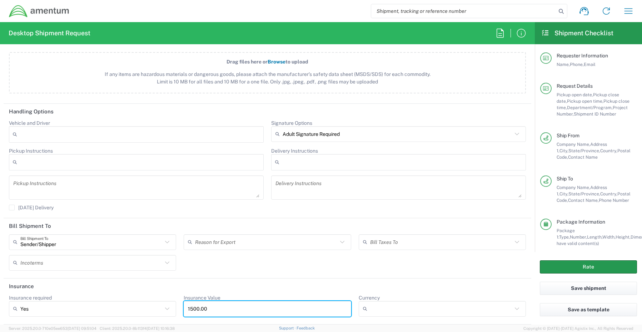
type input "1500.00"
click at [552, 267] on button "Rate" at bounding box center [587, 267] width 97 height 13
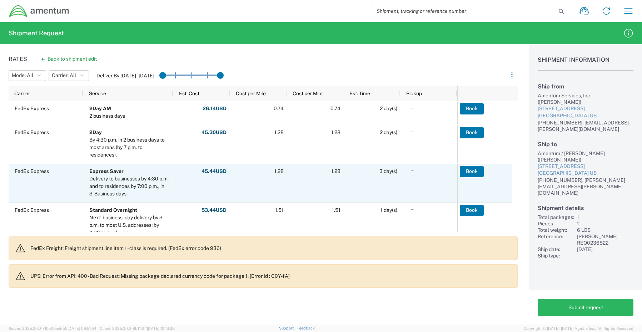
scroll to position [71, 0]
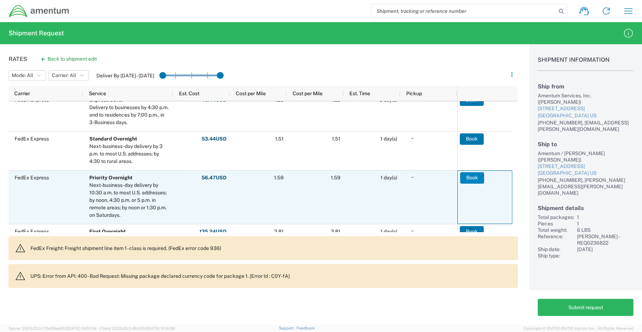
click at [469, 177] on button "Book" at bounding box center [472, 177] width 24 height 11
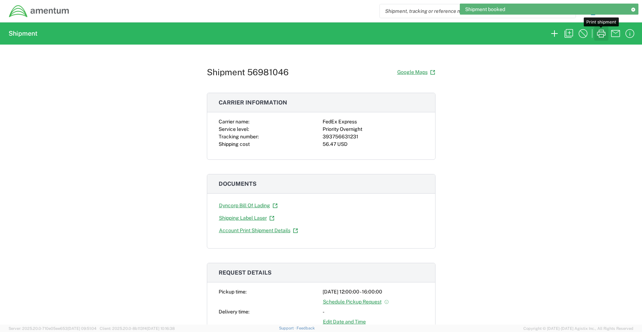
click at [601, 37] on icon "button" at bounding box center [600, 33] width 11 height 11
